Goal: Transaction & Acquisition: Purchase product/service

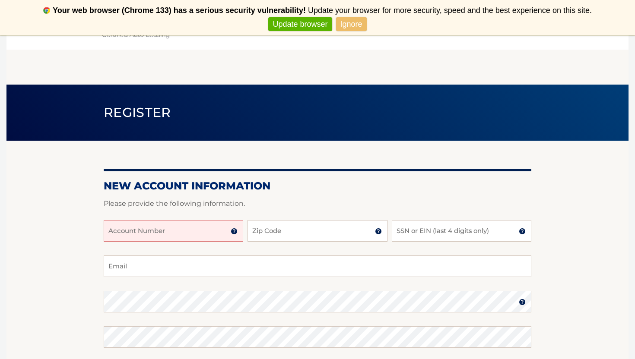
click at [186, 232] on input "Account Number" at bounding box center [174, 231] width 140 height 22
type input "44456002479"
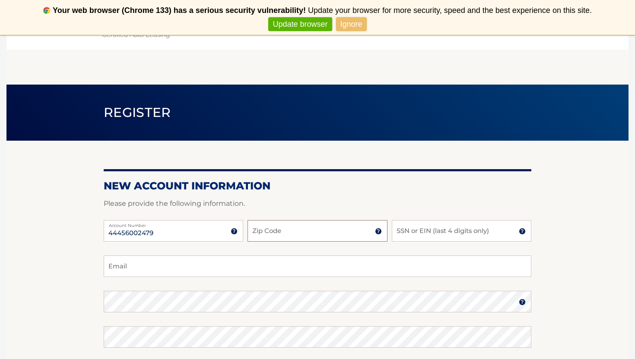
click at [285, 227] on input "Zip Code" at bounding box center [318, 231] width 140 height 22
type input "10312"
click at [413, 231] on input "SSN or EIN (last 4 digits only)" at bounding box center [462, 231] width 140 height 22
type input "3298"
click at [368, 267] on input "Email" at bounding box center [318, 267] width 428 height 22
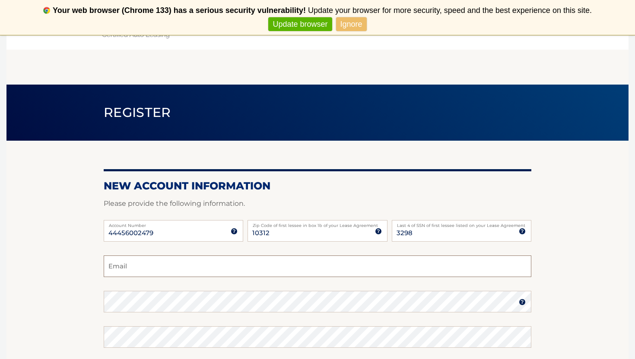
type input "429sabbar@gmail.com"
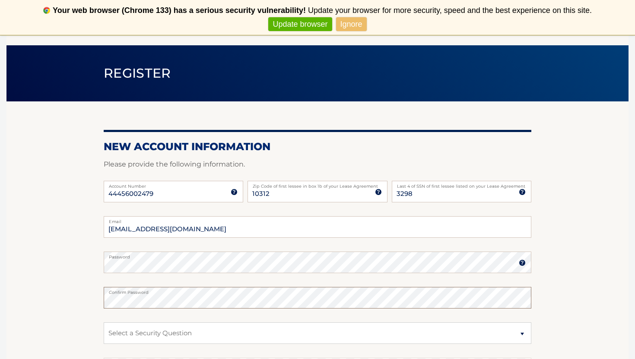
scroll to position [40, 0]
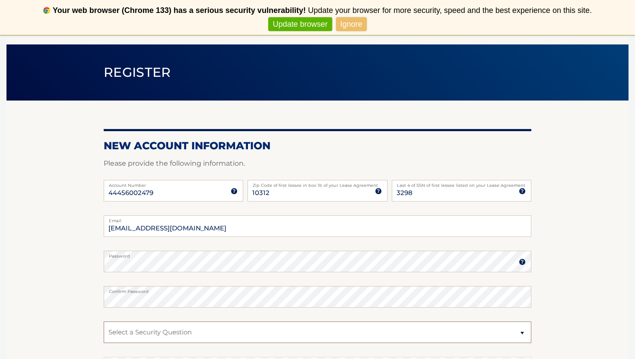
click at [201, 339] on select "Select a Security Question What was the name of your elementary school? What is…" at bounding box center [318, 333] width 428 height 22
select select "1"
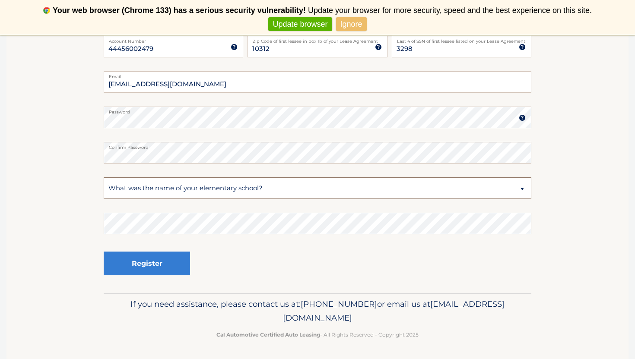
click at [197, 190] on select "Select a Security Question What was the name of your elementary school? What is…" at bounding box center [318, 189] width 428 height 22
click at [127, 272] on button "Register" at bounding box center [147, 264] width 86 height 24
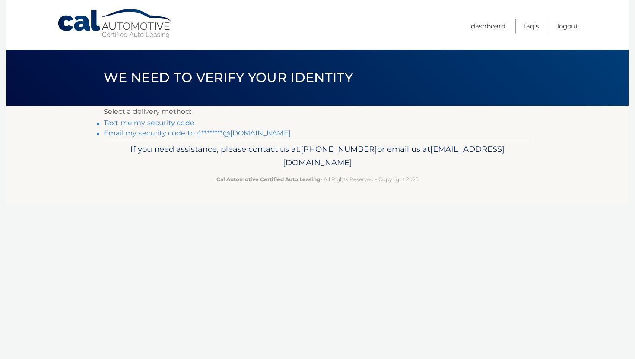
click at [160, 125] on link "Text me my security code" at bounding box center [149, 123] width 91 height 8
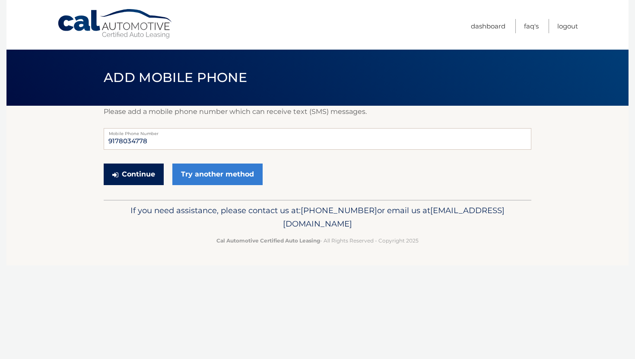
click at [142, 175] on button "Continue" at bounding box center [134, 175] width 60 height 22
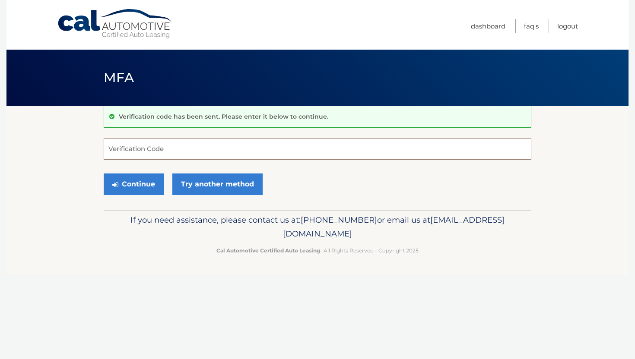
click at [139, 155] on input "Verification Code" at bounding box center [318, 149] width 428 height 22
type input "255945"
click at [146, 191] on button "Continue" at bounding box center [134, 185] width 60 height 22
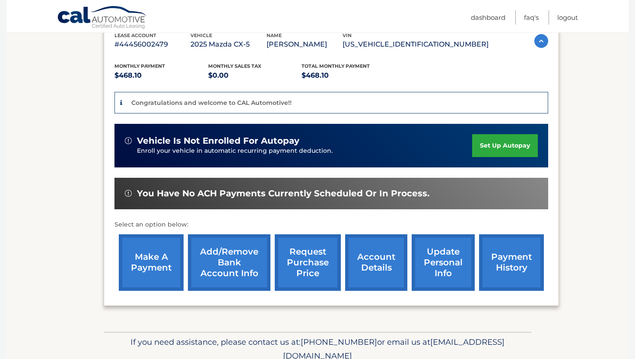
scroll to position [163, 0]
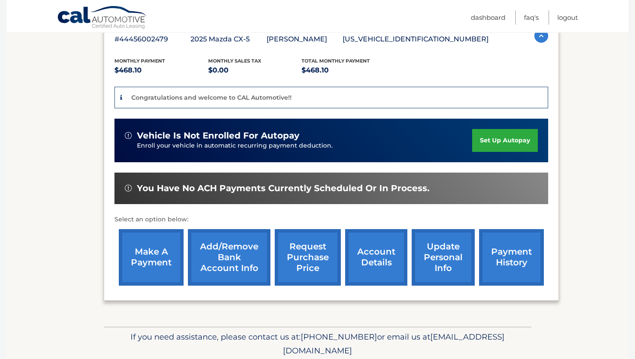
click at [148, 256] on link "make a payment" at bounding box center [151, 257] width 65 height 57
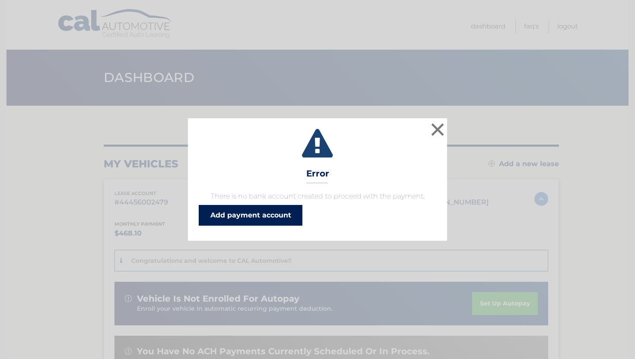
click at [286, 210] on link "Add payment account" at bounding box center [251, 215] width 104 height 21
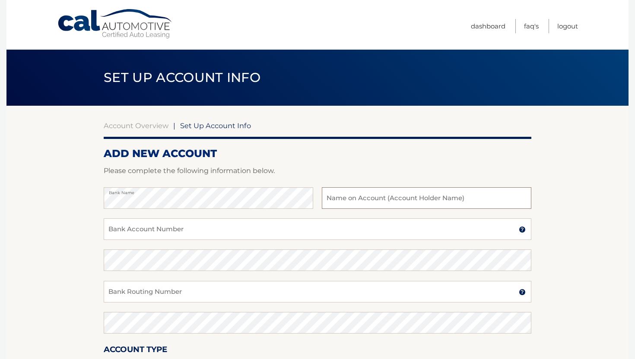
click at [367, 191] on input "text" at bounding box center [427, 198] width 210 height 22
type input "[PERSON_NAME]"
click at [327, 226] on input "Bank Account Number" at bounding box center [318, 230] width 428 height 22
type input "303325366"
click at [298, 298] on input "Bank Routing Number" at bounding box center [318, 292] width 428 height 22
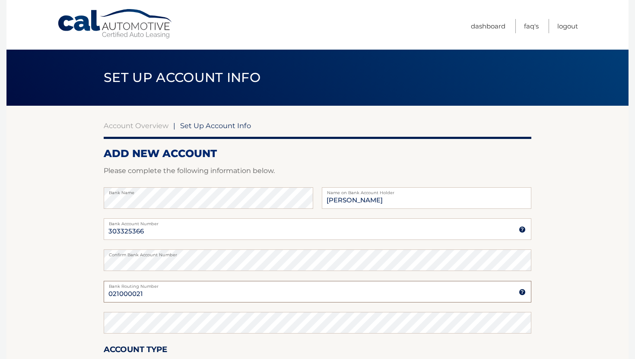
type input "021000021"
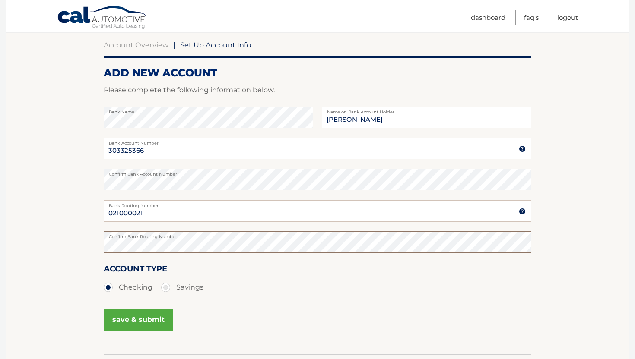
scroll to position [91, 0]
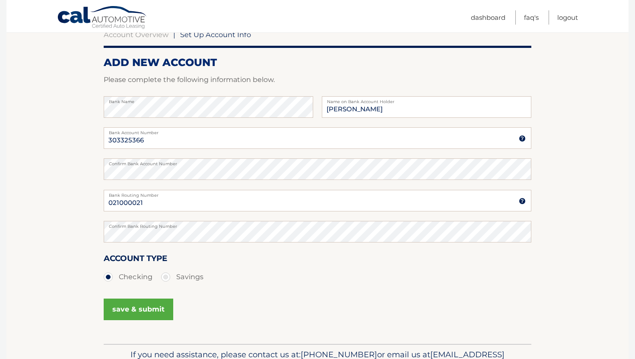
click at [142, 307] on button "save & submit" at bounding box center [139, 310] width 70 height 22
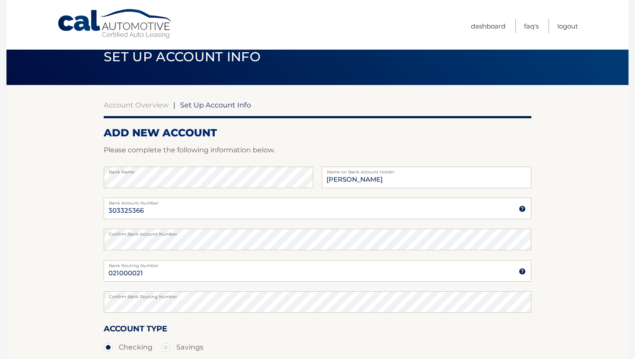
scroll to position [142, 0]
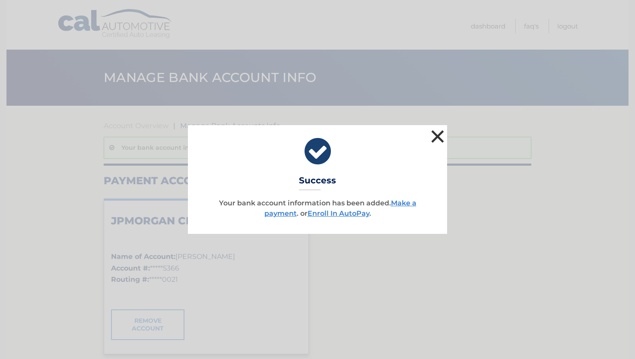
click at [430, 133] on button "×" at bounding box center [437, 136] width 17 height 17
click at [432, 137] on button "×" at bounding box center [437, 136] width 17 height 17
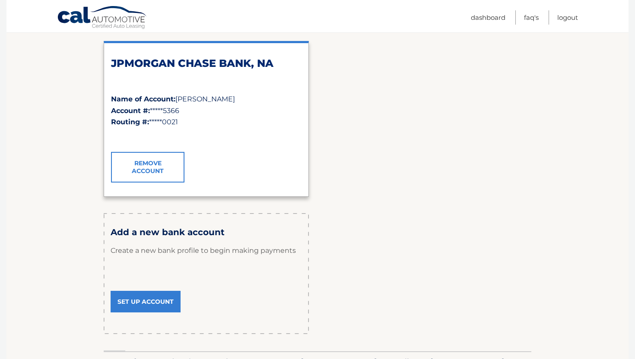
scroll to position [152, 0]
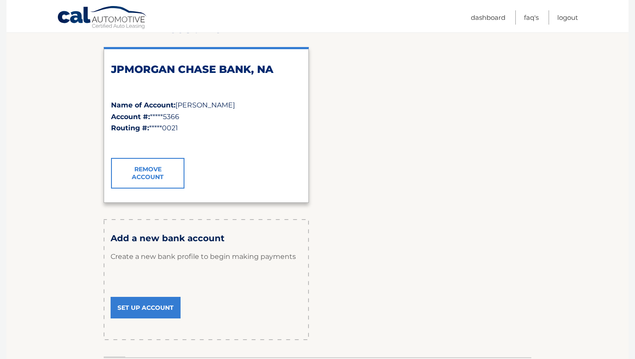
click at [207, 71] on h2 "JPMORGAN CHASE BANK, NA" at bounding box center [206, 69] width 191 height 13
click at [210, 139] on div "✓" at bounding box center [206, 142] width 191 height 18
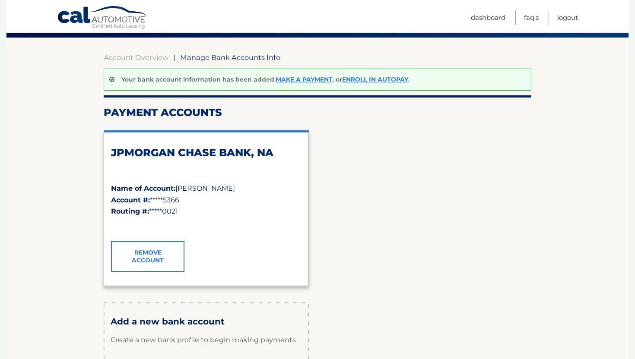
scroll to position [0, 0]
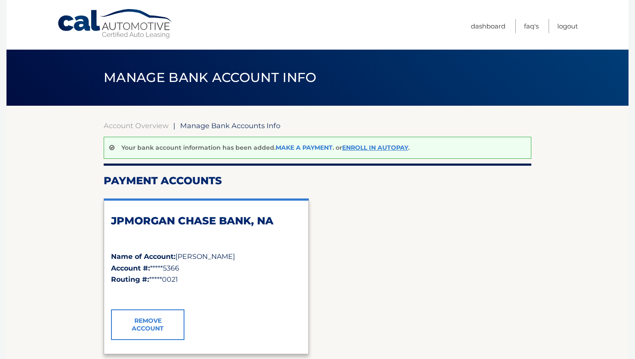
click at [317, 149] on link "Make a payment" at bounding box center [304, 148] width 57 height 8
click at [316, 146] on link "Make a payment" at bounding box center [304, 148] width 57 height 8
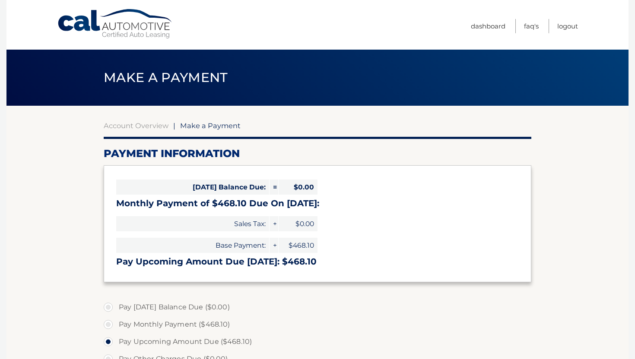
select select "NTJhMmYzNDgtYmE5OC00OGYxLWEwY2QtZDBhZjcxMGQwNmEy"
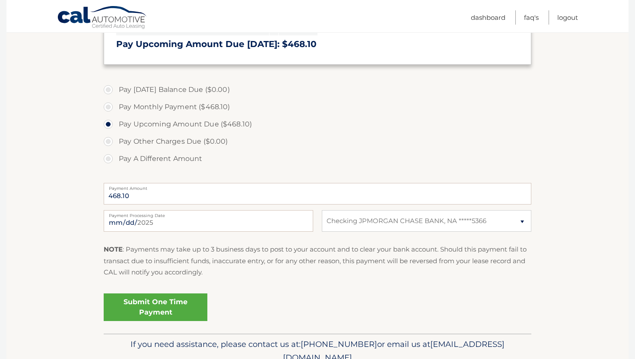
scroll to position [223, 0]
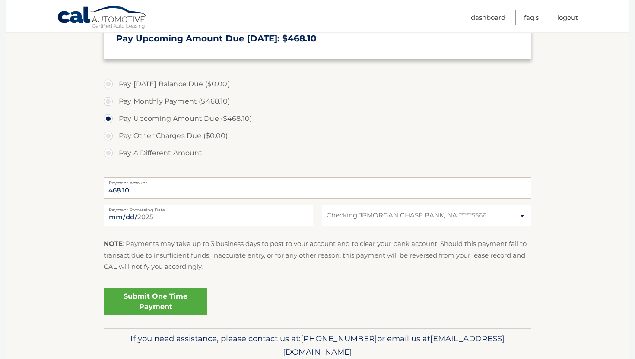
click at [178, 296] on link "Submit One Time Payment" at bounding box center [156, 302] width 104 height 28
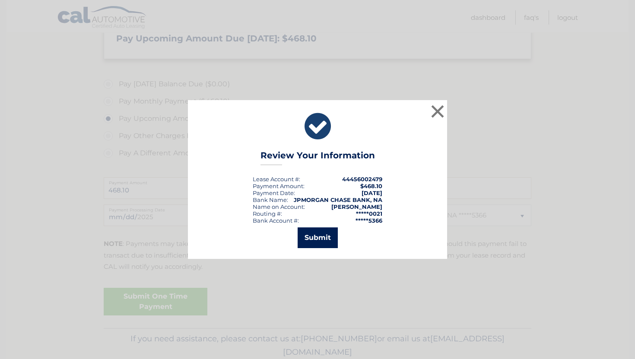
click at [311, 237] on button "Submit" at bounding box center [318, 238] width 40 height 21
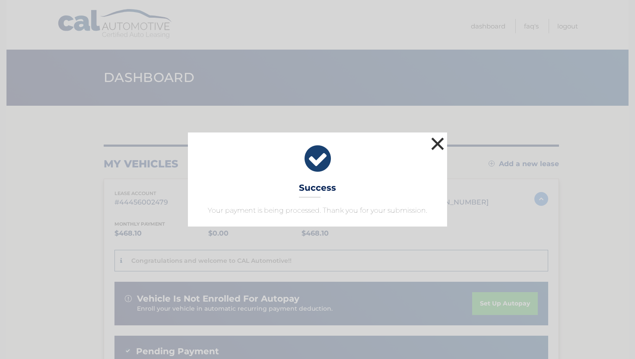
click at [438, 142] on button "×" at bounding box center [437, 143] width 17 height 17
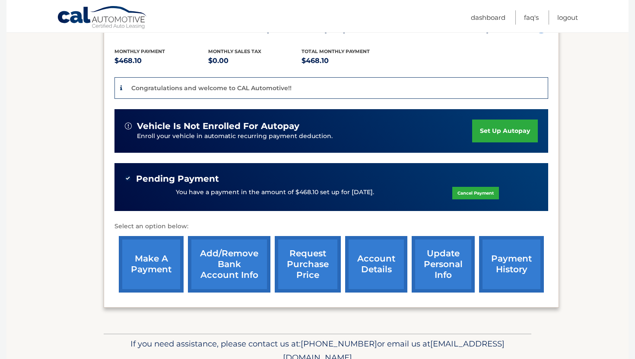
scroll to position [175, 0]
